Goal: Task Accomplishment & Management: Manage account settings

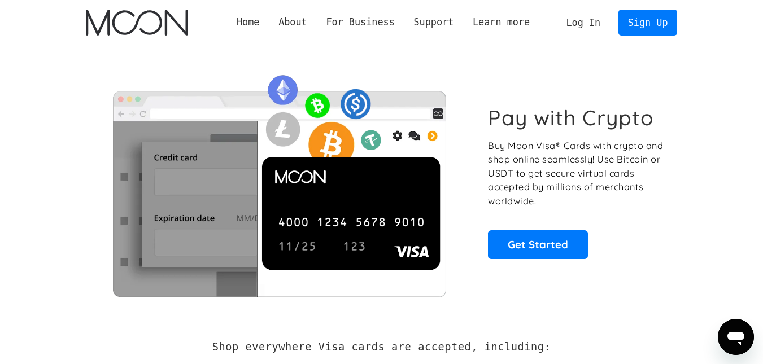
click at [581, 23] on link "Log In" at bounding box center [583, 22] width 53 height 25
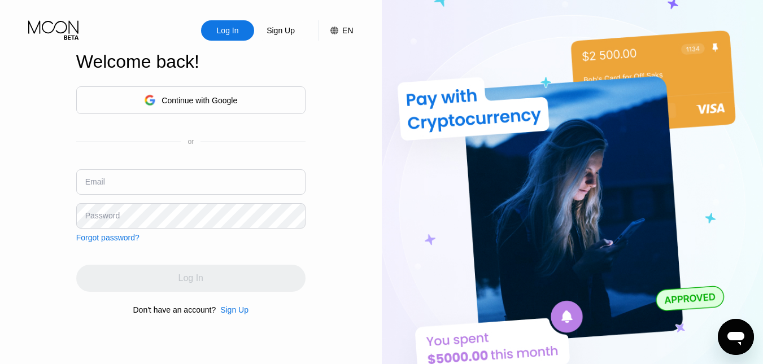
click at [229, 97] on div "Continue with Google" at bounding box center [200, 100] width 76 height 9
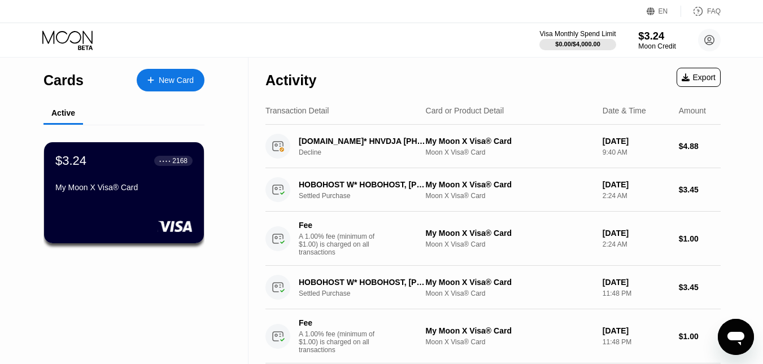
click at [656, 33] on div "$3.24" at bounding box center [657, 36] width 38 height 12
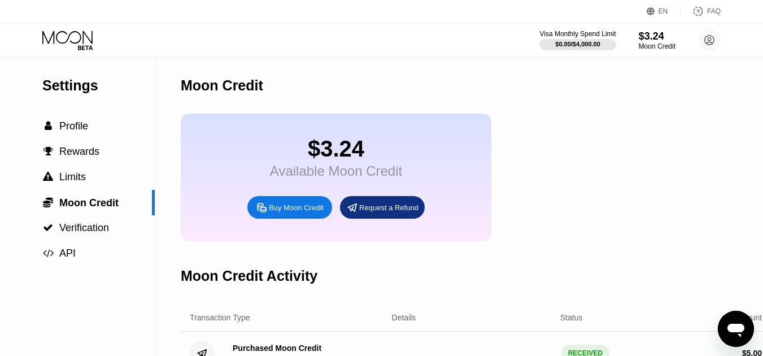
click at [74, 38] on icon at bounding box center [68, 40] width 53 height 20
